Goal: Find specific page/section: Find specific page/section

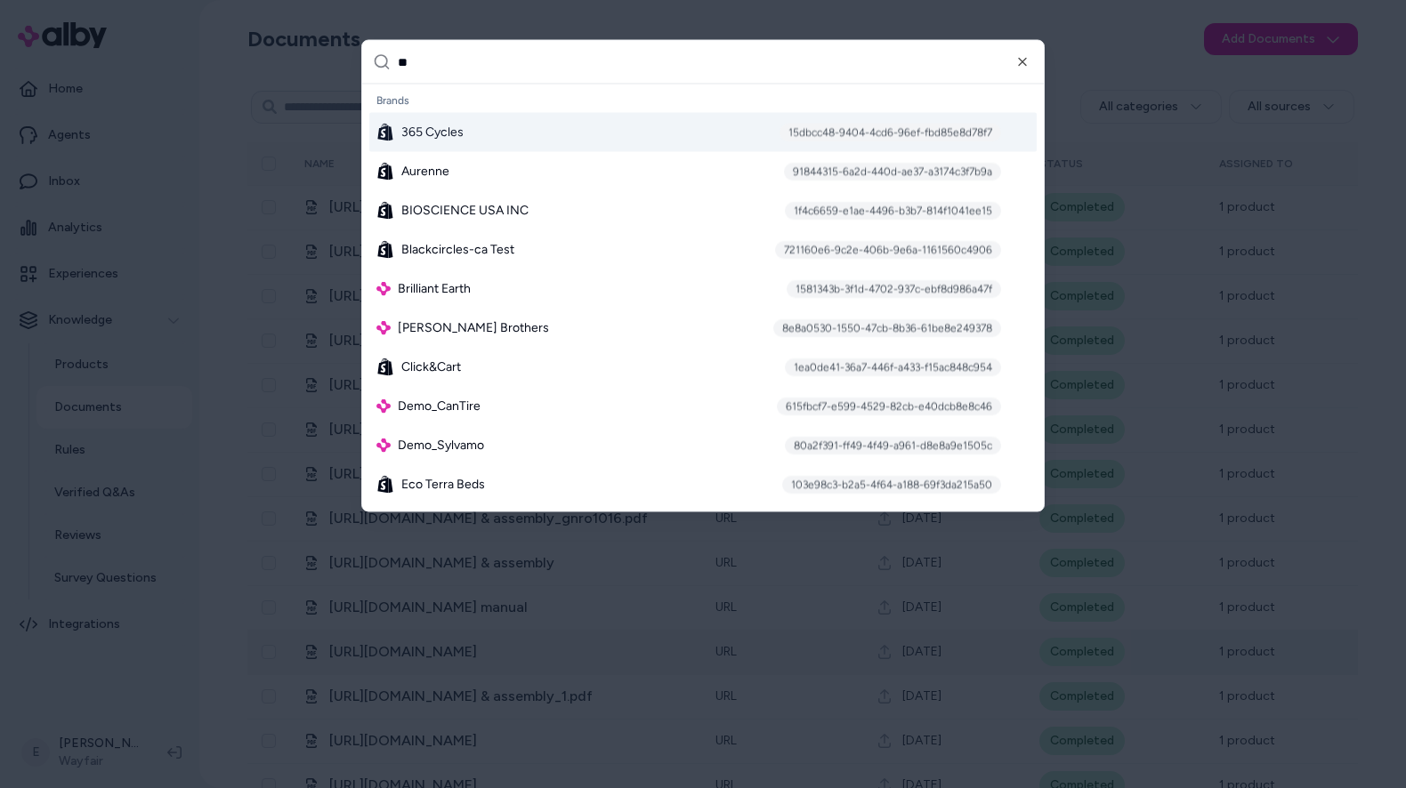
type input "***"
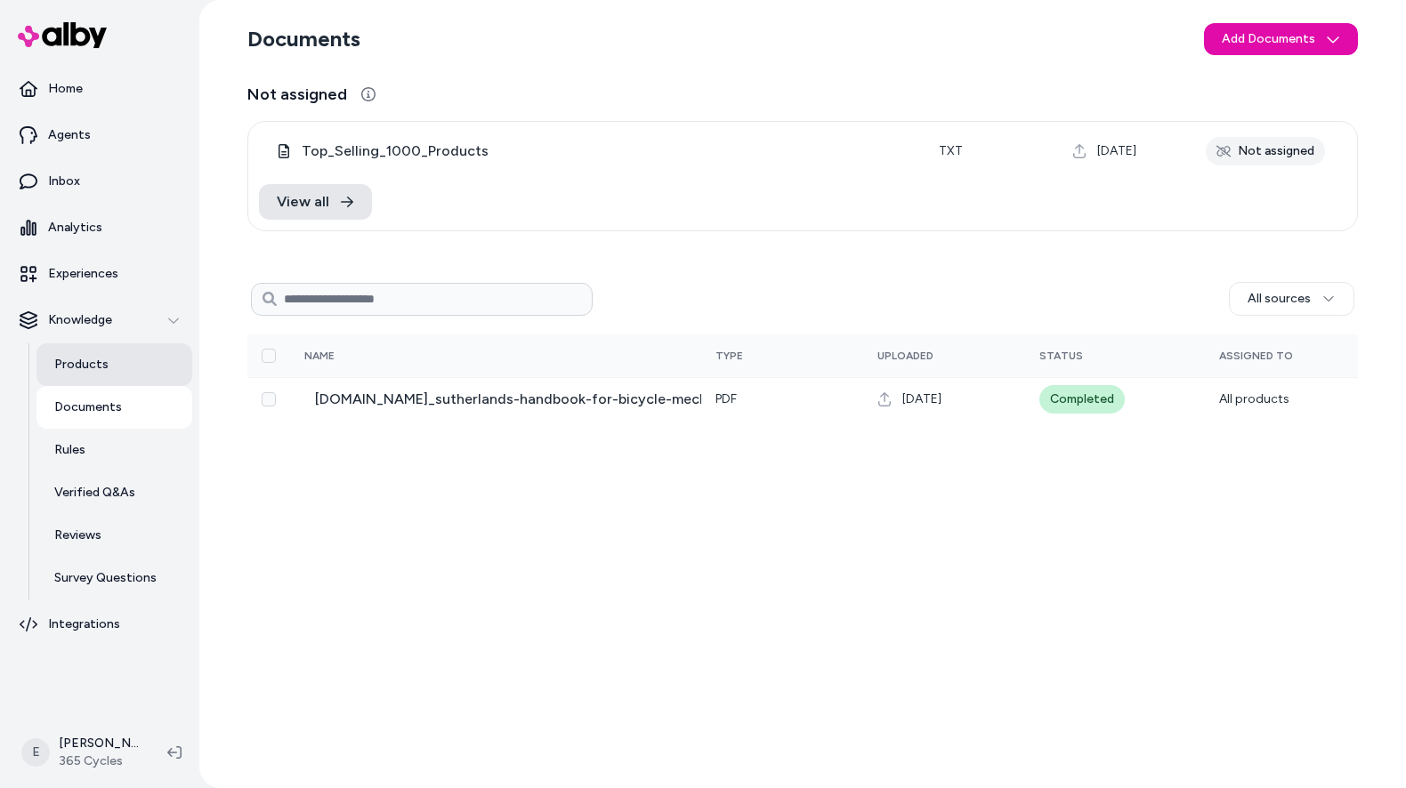
click at [125, 363] on link "Products" at bounding box center [114, 364] width 156 height 43
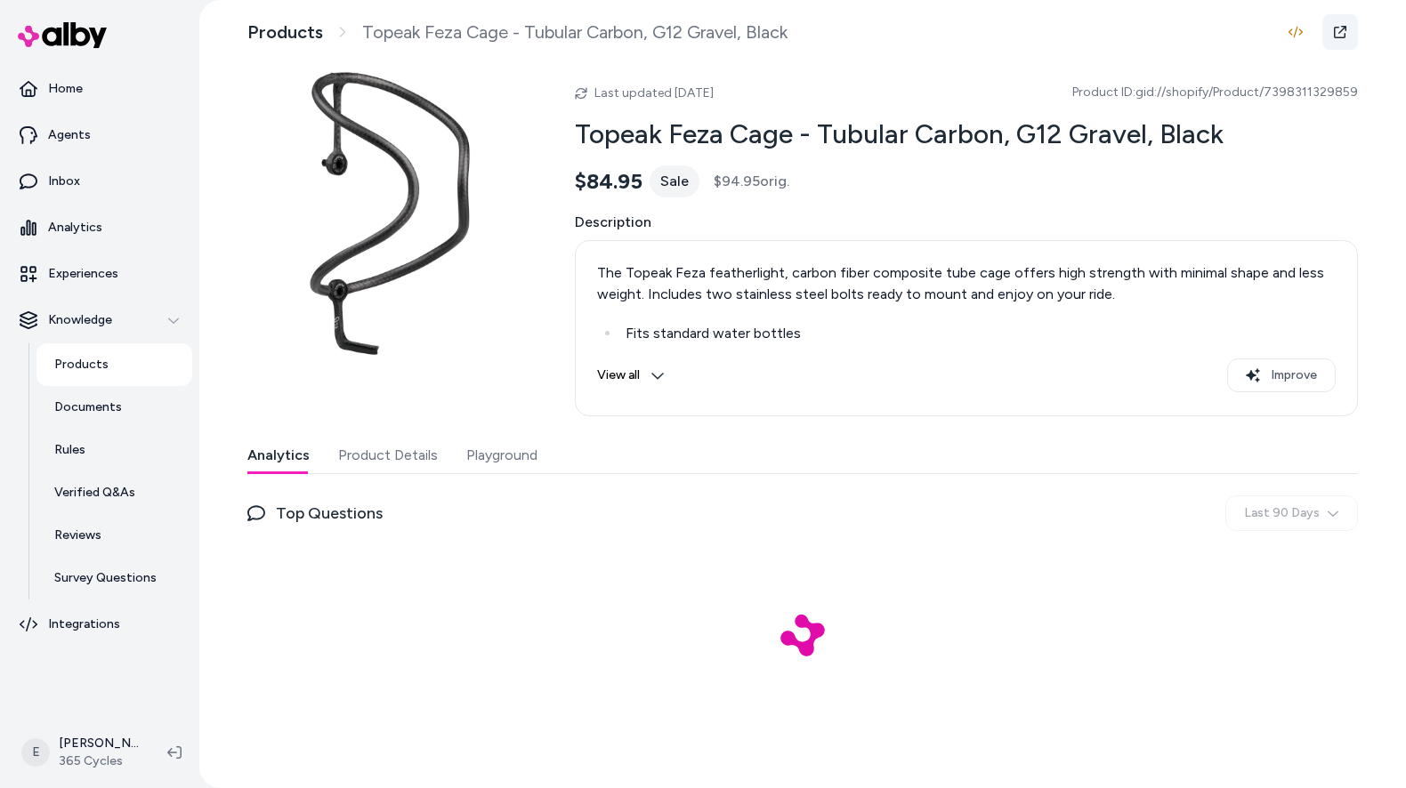
click at [1342, 25] on icon at bounding box center [1340, 32] width 14 height 14
